Goal: Entertainment & Leisure: Consume media (video, audio)

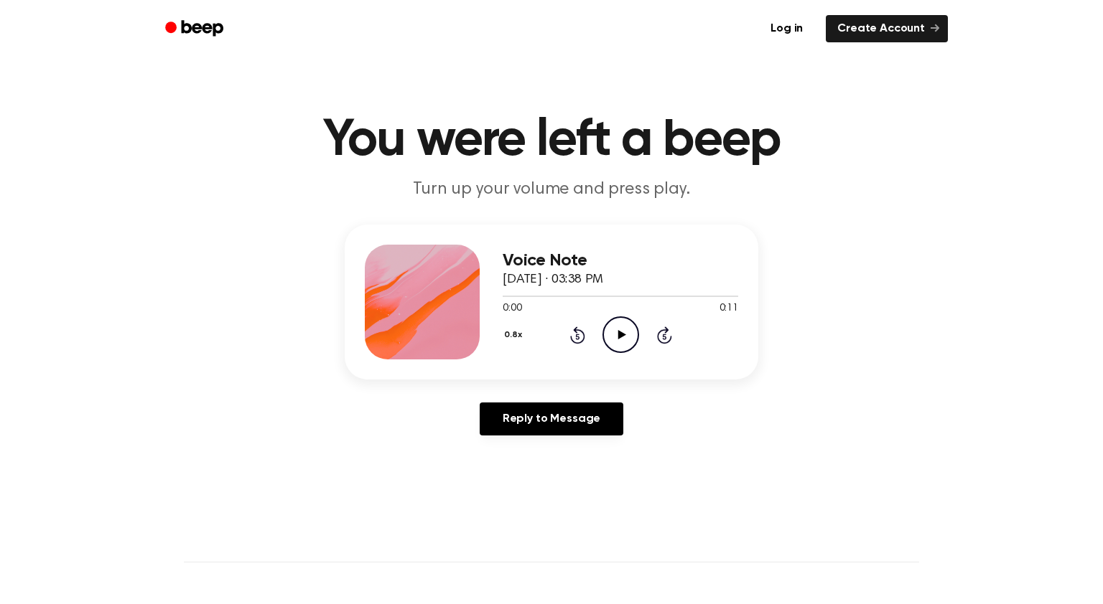
click at [607, 330] on icon "Play Audio" at bounding box center [620, 335] width 37 height 37
click at [640, 317] on div "0.8x Rewind 5 seconds Play Audio Skip 5 seconds" at bounding box center [619, 335] width 235 height 37
click at [623, 332] on icon "Play Audio" at bounding box center [620, 335] width 37 height 37
click at [619, 335] on icon at bounding box center [621, 334] width 8 height 9
click at [625, 329] on icon "Play Audio" at bounding box center [620, 335] width 37 height 37
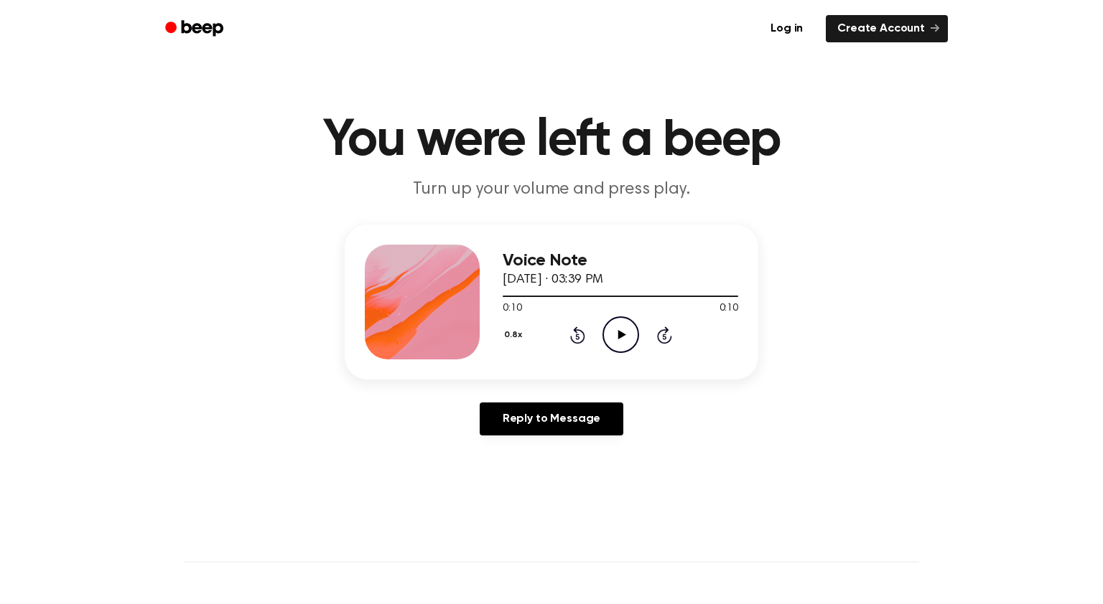
click at [630, 335] on icon "Play Audio" at bounding box center [620, 335] width 37 height 37
click at [631, 327] on icon "Play Audio" at bounding box center [620, 335] width 37 height 37
click at [620, 323] on icon "Play Audio" at bounding box center [620, 335] width 37 height 37
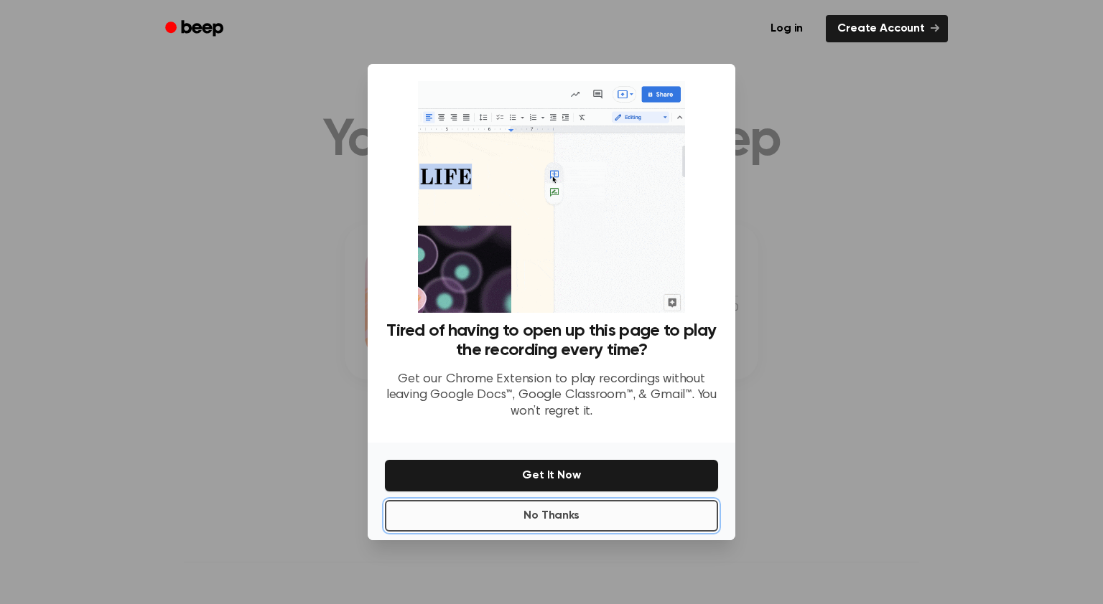
click at [540, 511] on button "No Thanks" at bounding box center [551, 516] width 333 height 32
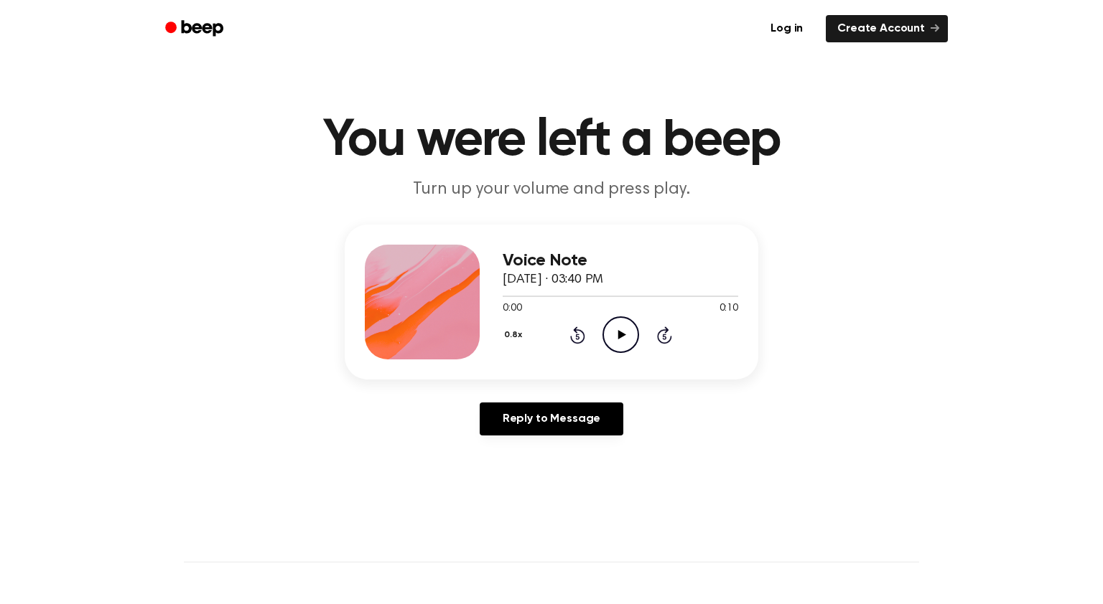
click at [617, 339] on icon "Play Audio" at bounding box center [620, 335] width 37 height 37
